Goal: Transaction & Acquisition: Obtain resource

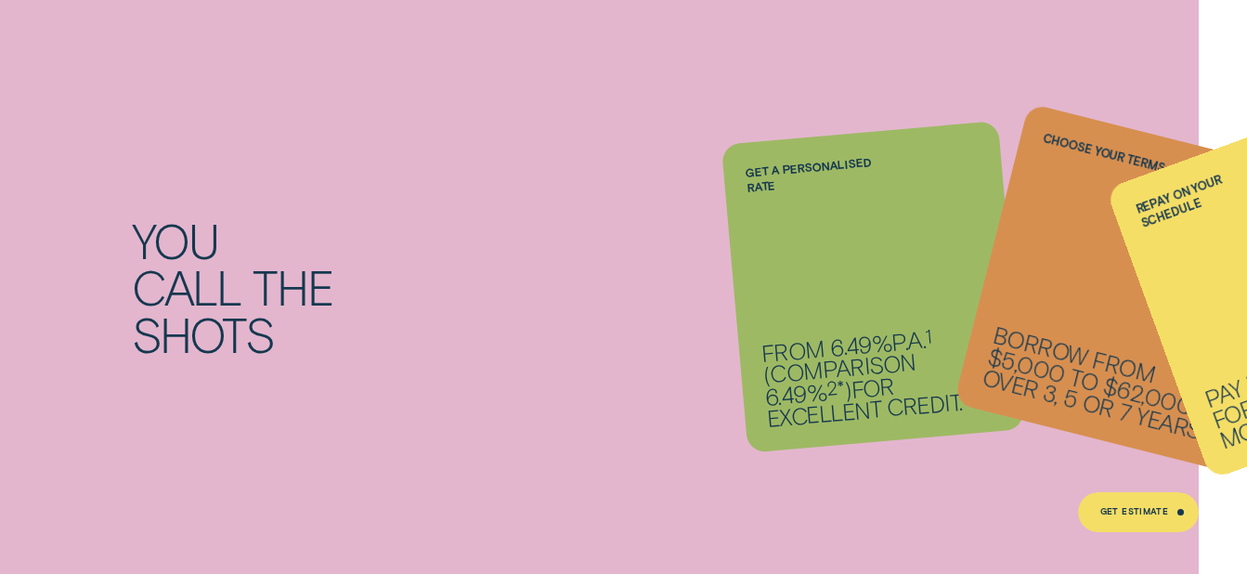
scroll to position [2043, 0]
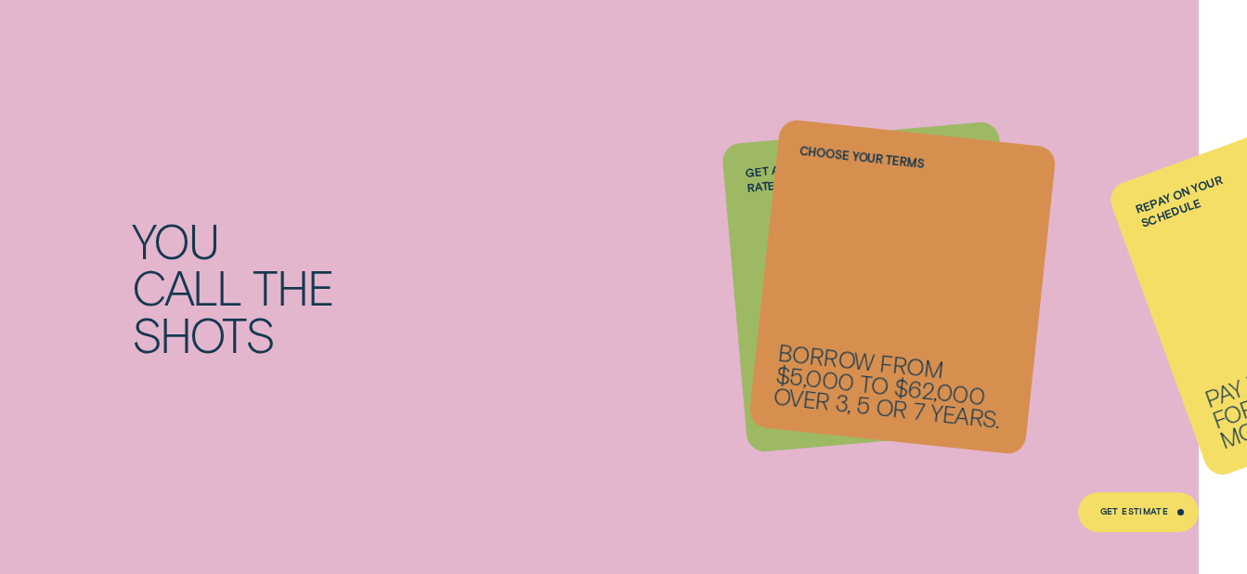
click at [755, 245] on li "Repay on your schedule Pay it back weekly, fortnightly or monthly." at bounding box center [873, 287] width 278 height 309
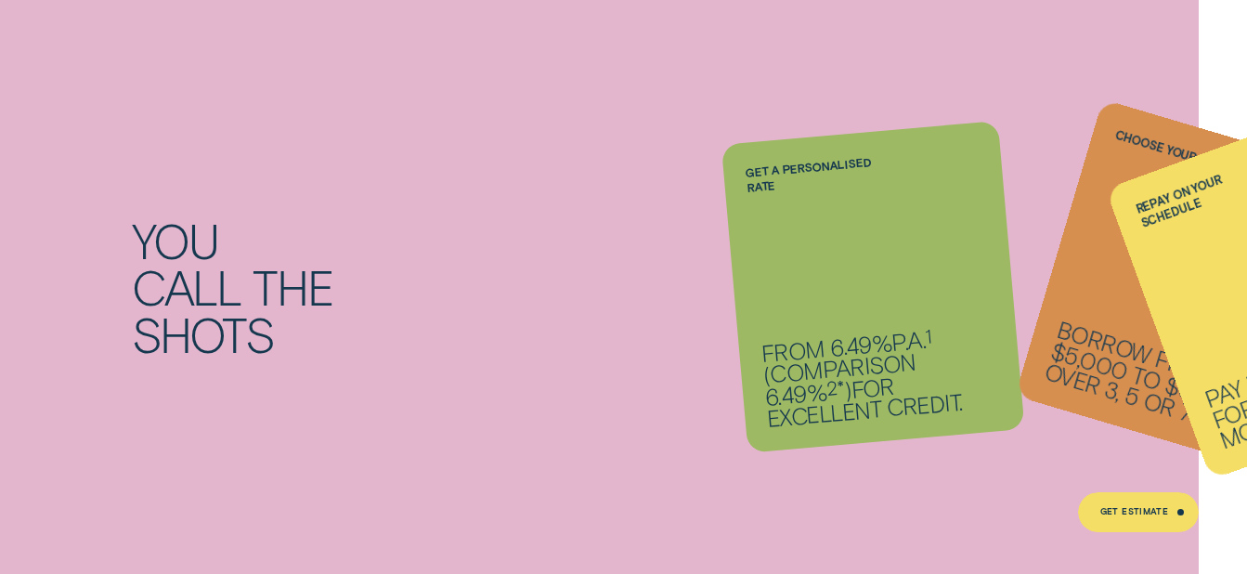
scroll to position [1764, 0]
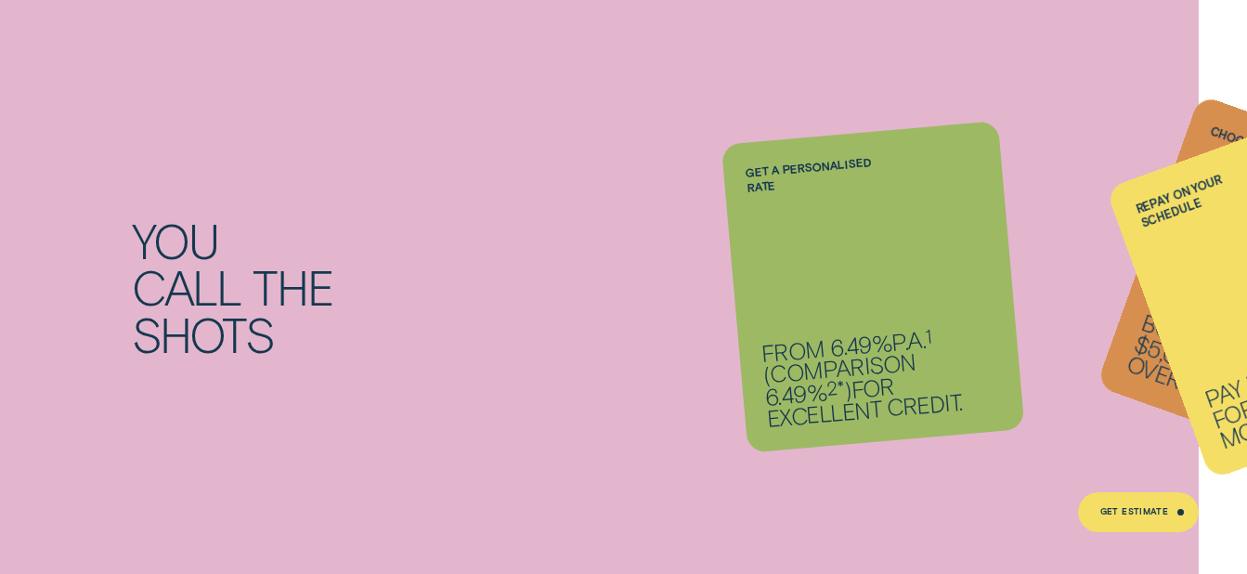
click at [1140, 346] on p "Borrow from $5,000 to $62,000 over 3, 5 or 7 years." at bounding box center [1244, 382] width 241 height 140
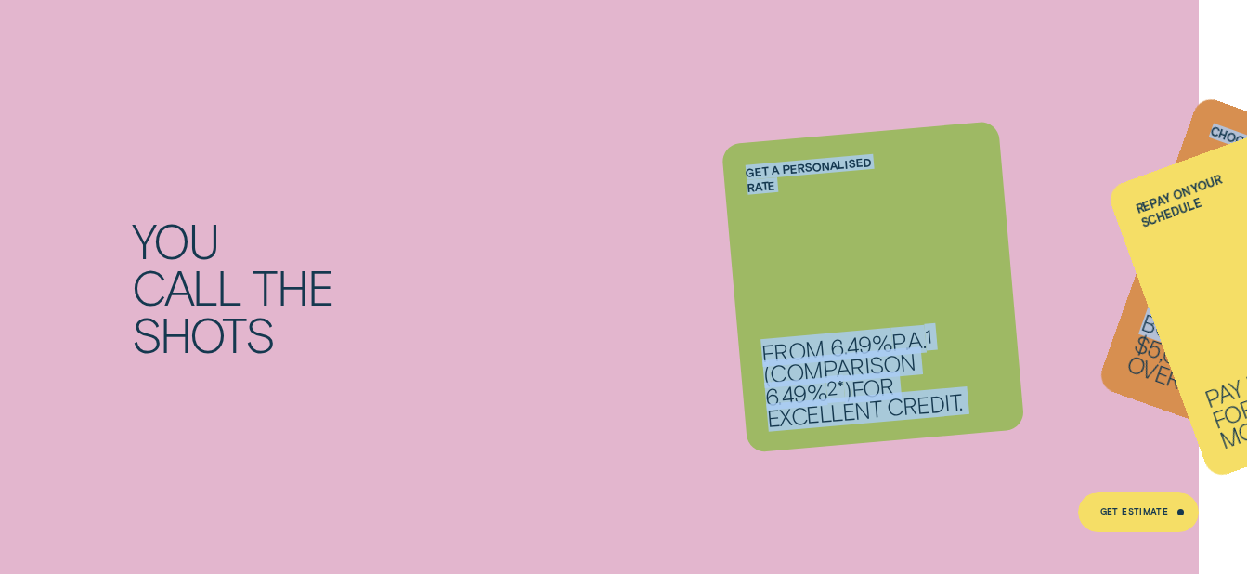
drag, startPoint x: 1131, startPoint y: 344, endPoint x: 1007, endPoint y: 356, distance: 124.1
click at [1010, 356] on ul "Get a personalised rate From 6.49% p.a. 1 ( Comparison 6.49% 2* ) for excellent…" at bounding box center [874, 287] width 500 height 140
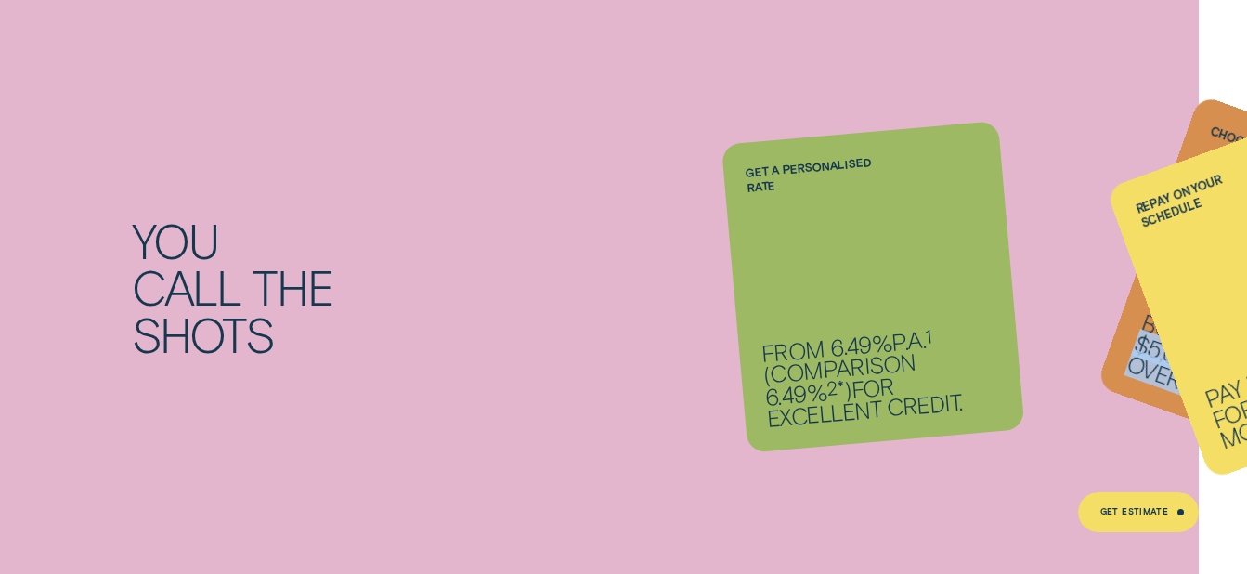
drag, startPoint x: 1007, startPoint y: 356, endPoint x: 1110, endPoint y: 371, distance: 104.3
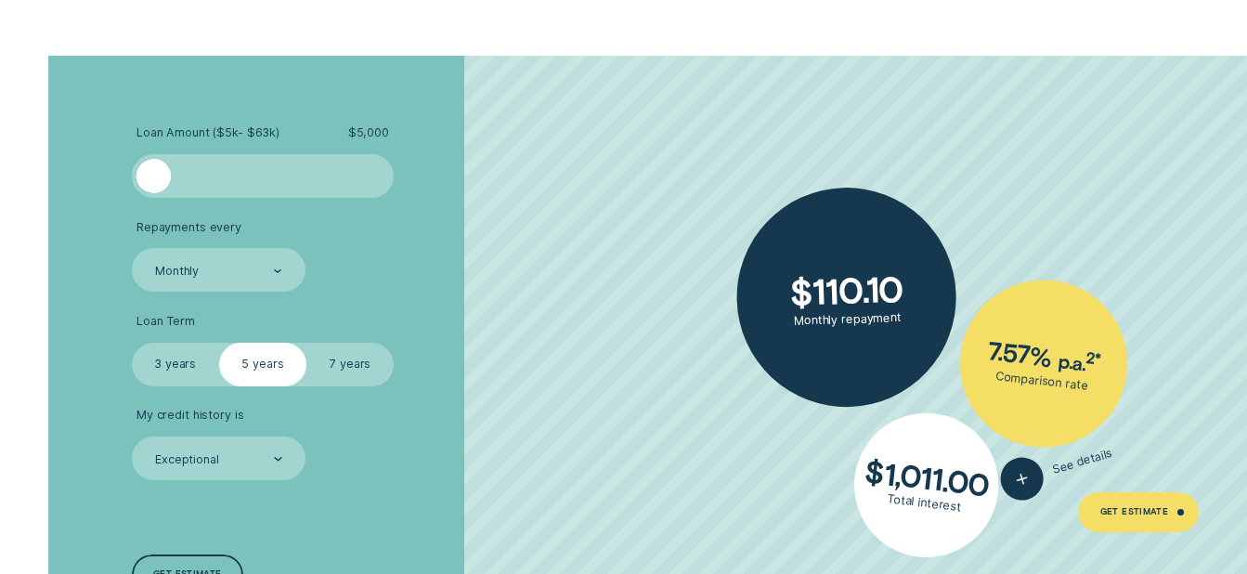
scroll to position [3621, 0]
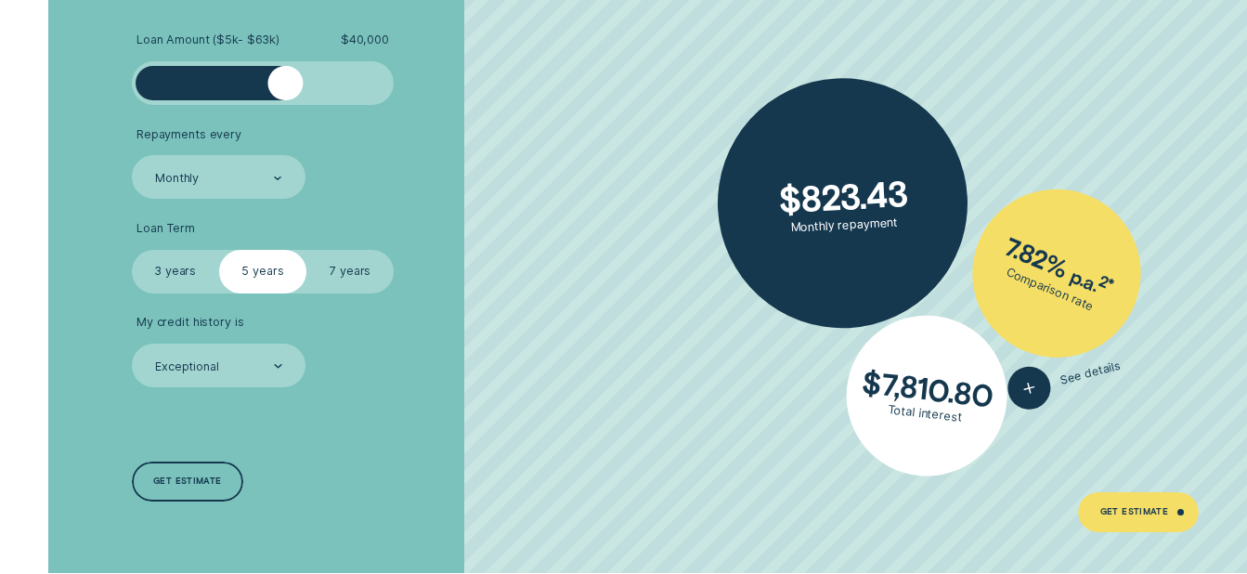
drag, startPoint x: 155, startPoint y: 87, endPoint x: 285, endPoint y: 105, distance: 131.2
click at [285, 105] on ul "Loan Amount ( $5k - $63k ) $ 40,000 Repayments every Monthly Loan Term Select L…" at bounding box center [333, 209] width 402 height 355
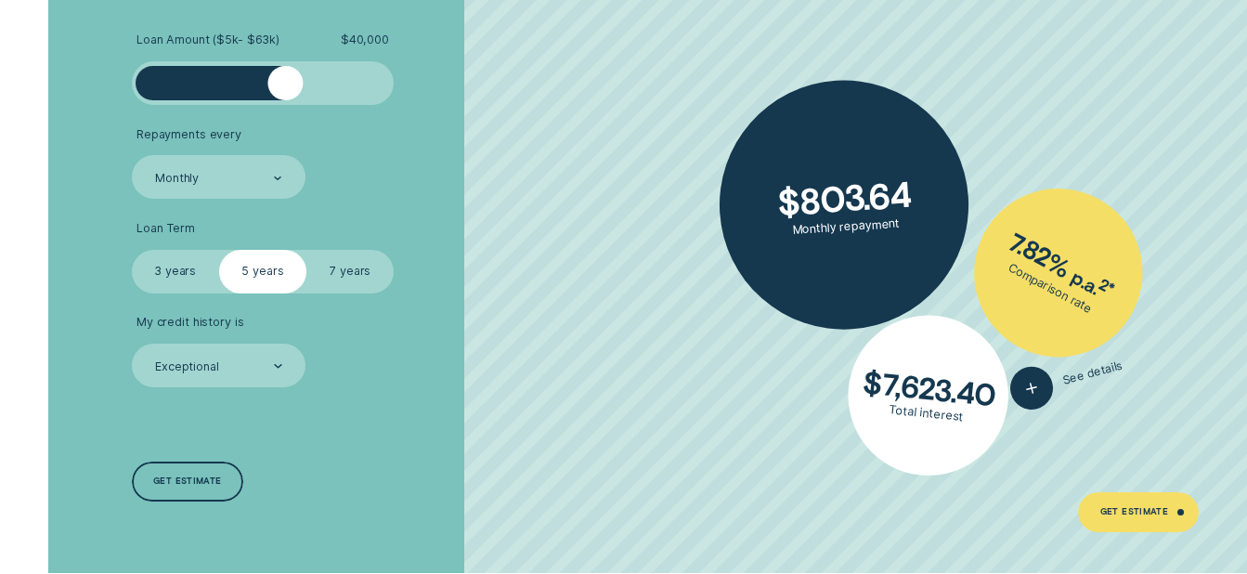
drag, startPoint x: 345, startPoint y: 267, endPoint x: 307, endPoint y: 272, distance: 38.4
click at [345, 267] on label "7 years" at bounding box center [349, 272] width 87 height 44
click at [306, 250] on input "7 years" at bounding box center [306, 250] width 0 height 0
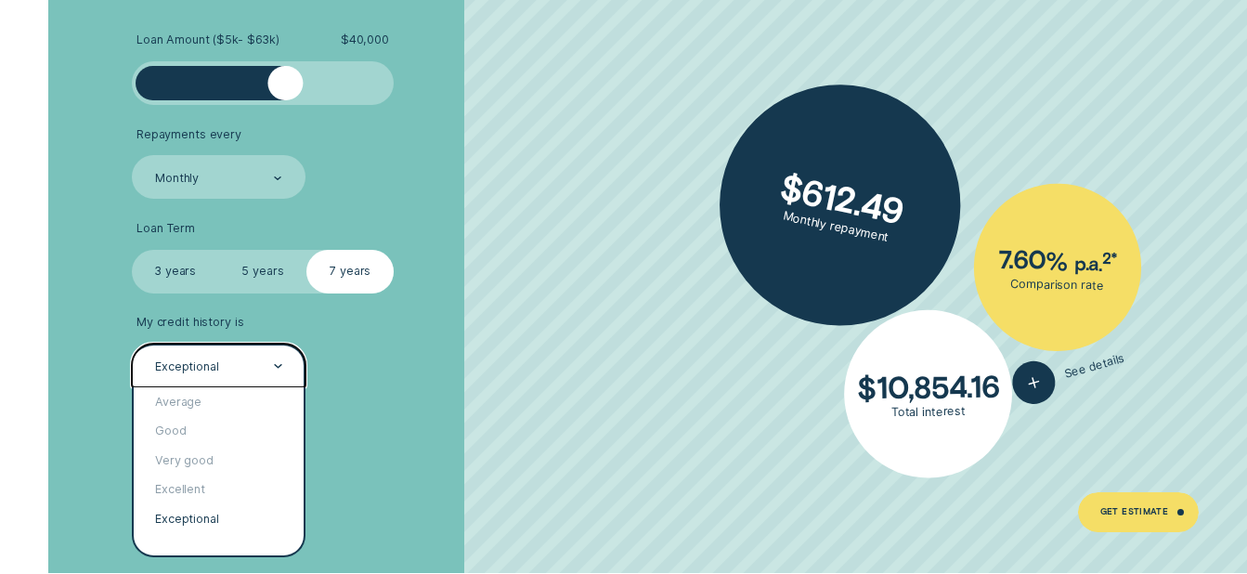
click at [279, 365] on icon at bounding box center [278, 366] width 8 height 4
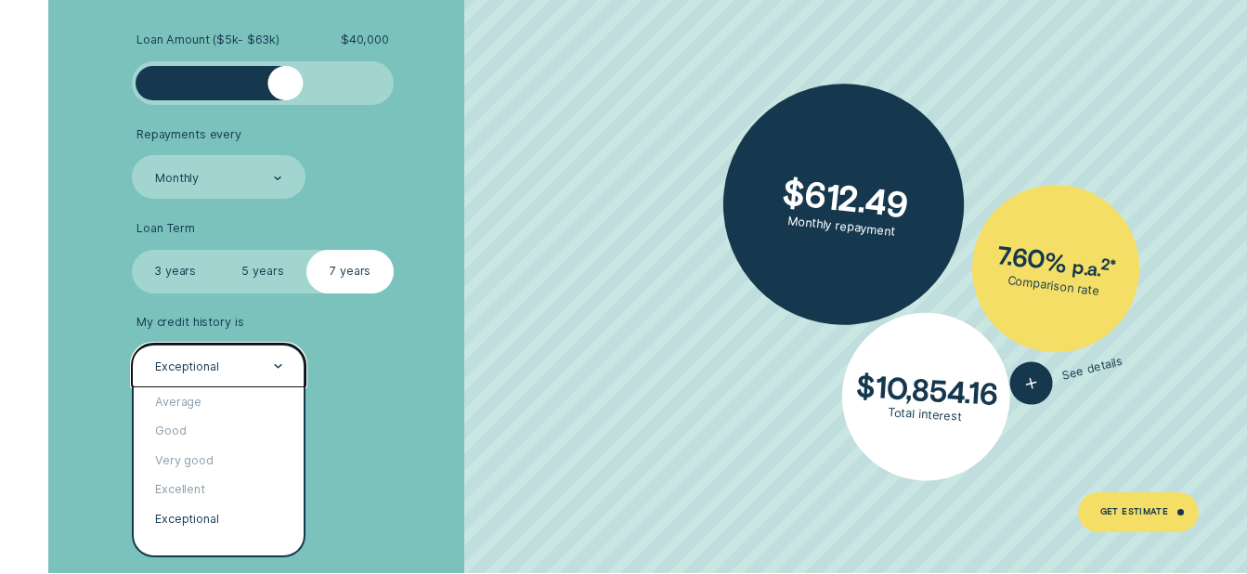
click at [257, 369] on div "Exceptional" at bounding box center [217, 366] width 129 height 17
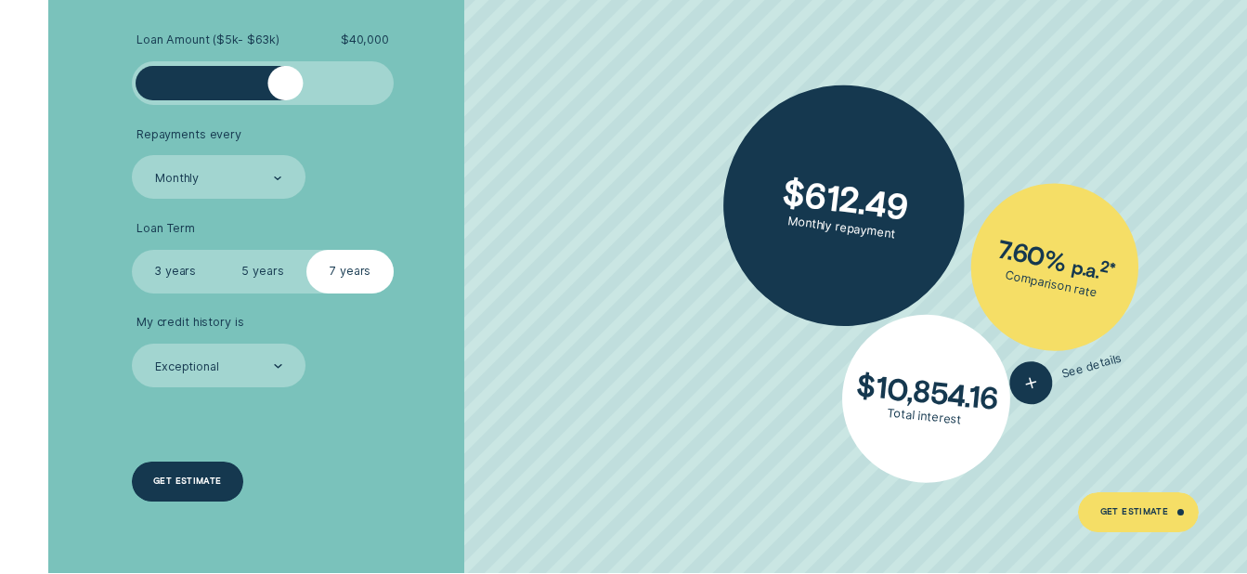
click at [204, 479] on div "Get estimate" at bounding box center [187, 480] width 69 height 7
